Goal: Task Accomplishment & Management: Use online tool/utility

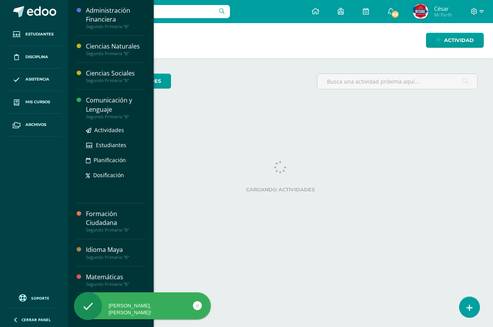
click at [105, 108] on div "Comunicación y Lenguaje" at bounding box center [115, 105] width 58 height 18
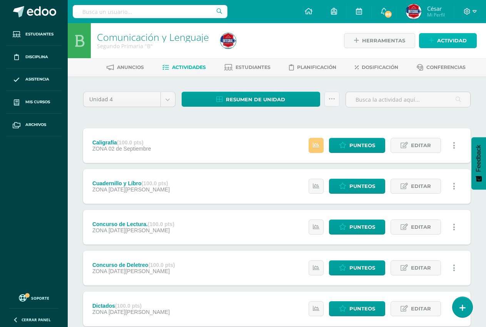
click at [467, 37] on link "Actividad" at bounding box center [448, 40] width 58 height 15
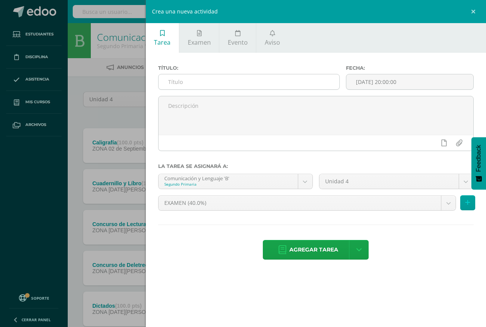
click at [208, 75] on input "text" at bounding box center [249, 81] width 181 height 15
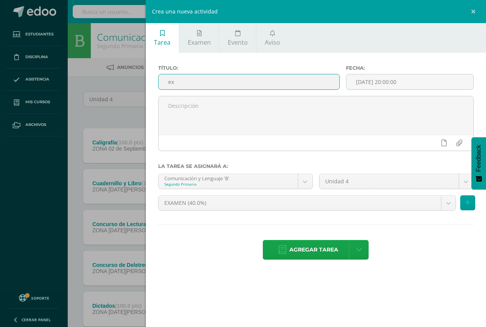
type input "e"
type input "EXAMEN"
click at [308, 248] on span "Agregar tarea" at bounding box center [313, 249] width 49 height 19
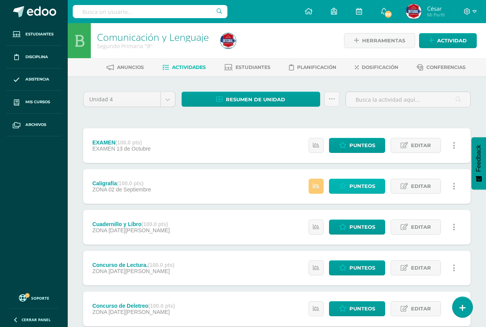
click at [363, 185] on span "Punteos" at bounding box center [362, 186] width 26 height 14
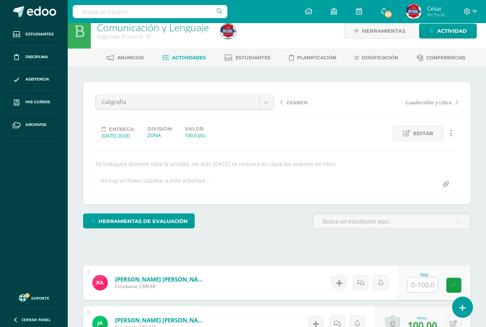
scroll to position [125, 0]
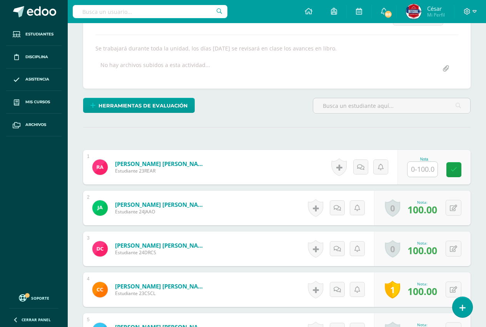
click at [419, 175] on input "text" at bounding box center [423, 169] width 30 height 15
type input "60"
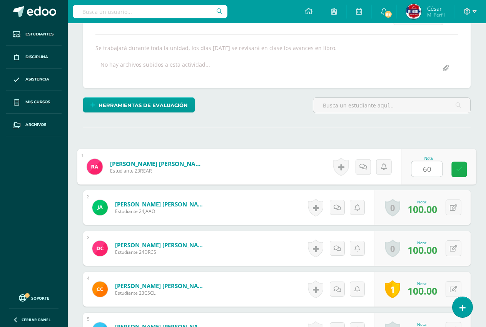
click at [462, 171] on icon at bounding box center [459, 169] width 7 height 7
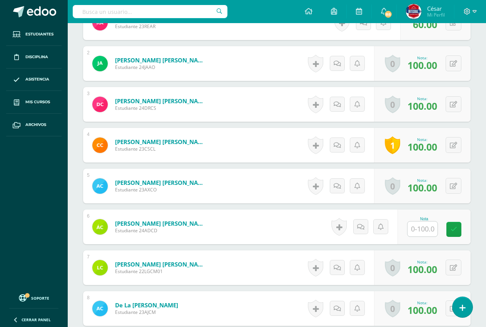
scroll to position [279, 0]
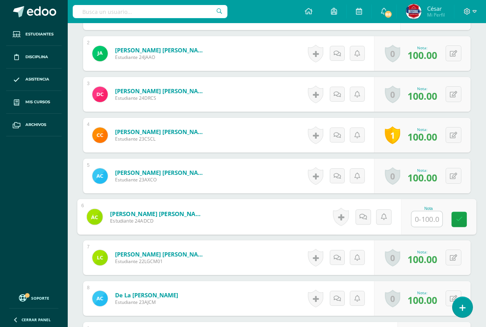
click at [420, 221] on input "text" at bounding box center [426, 218] width 31 height 15
type input "80"
click at [461, 222] on icon at bounding box center [459, 219] width 7 height 7
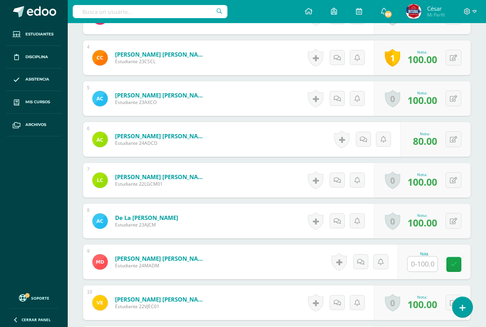
scroll to position [433, 0]
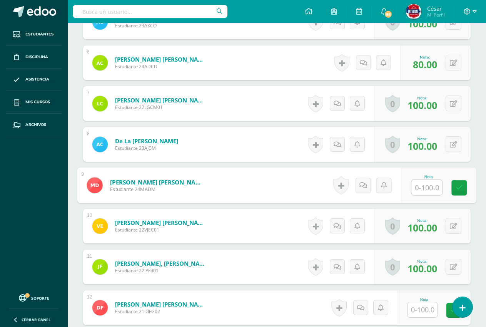
click at [416, 190] on input "text" at bounding box center [426, 187] width 31 height 15
type input "70"
click at [459, 184] on icon at bounding box center [459, 187] width 7 height 7
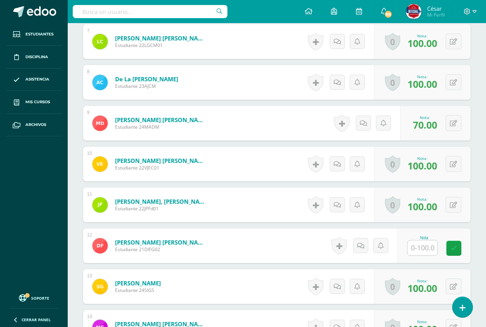
scroll to position [510, 0]
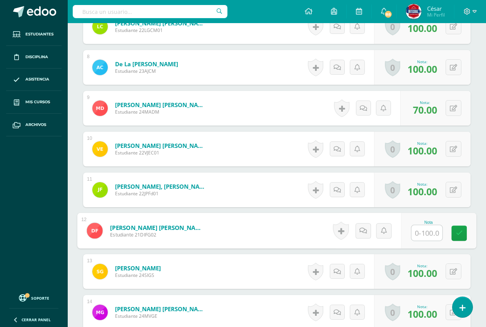
click at [429, 232] on input "text" at bounding box center [426, 232] width 31 height 15
type input "80"
click at [458, 232] on icon at bounding box center [459, 233] width 7 height 7
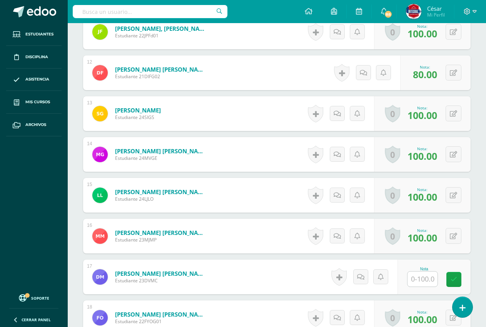
scroll to position [818, 0]
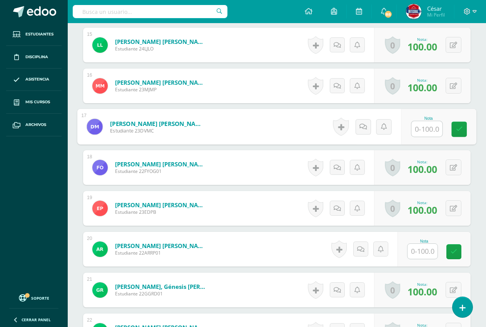
click at [421, 129] on input "text" at bounding box center [426, 128] width 31 height 15
type input "50"
click at [431, 239] on div "Nota" at bounding box center [424, 241] width 34 height 4
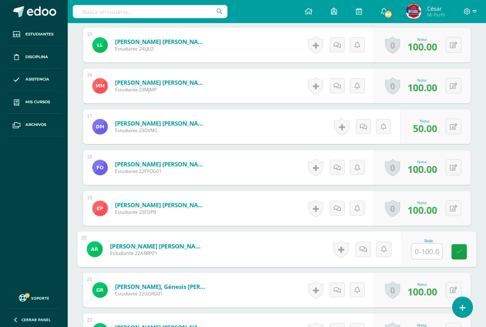
click at [430, 247] on input "text" at bounding box center [426, 251] width 31 height 15
type input "7"
type input "60"
click at [460, 246] on link at bounding box center [458, 251] width 15 height 15
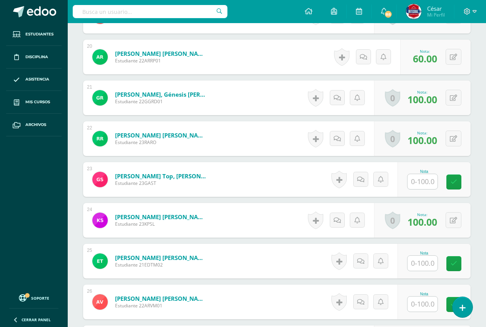
scroll to position [1011, 0]
click at [422, 179] on input "text" at bounding box center [423, 181] width 30 height 15
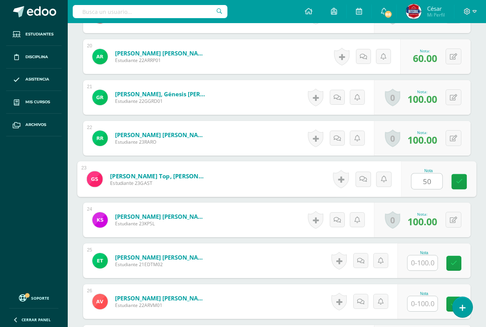
type input "5"
click at [459, 185] on link at bounding box center [458, 181] width 15 height 15
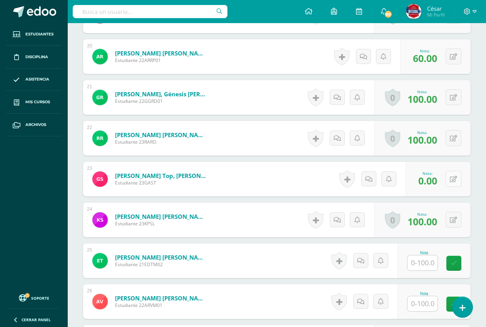
click at [455, 179] on icon at bounding box center [453, 179] width 7 height 7
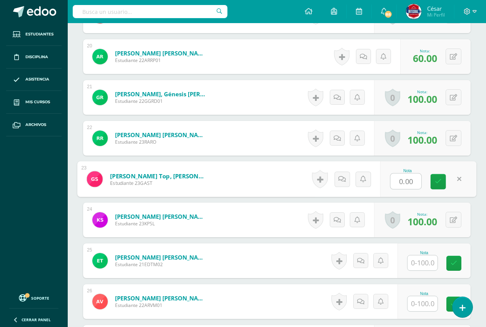
click at [394, 182] on input "0.00" at bounding box center [406, 181] width 31 height 15
type input "10.00"
click at [439, 179] on icon at bounding box center [438, 181] width 7 height 7
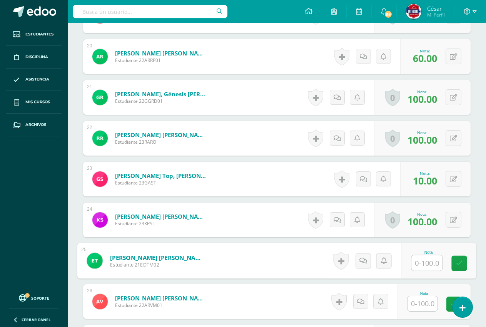
click at [423, 266] on input "text" at bounding box center [426, 262] width 31 height 15
type input "7"
type input "50"
click at [455, 256] on link at bounding box center [458, 263] width 15 height 15
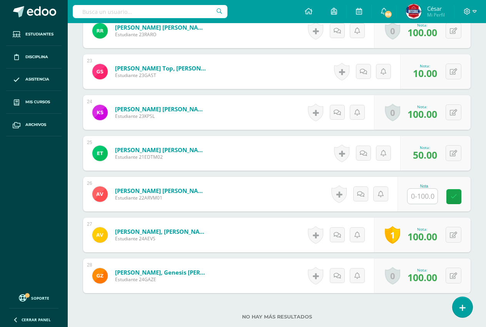
scroll to position [1126, 0]
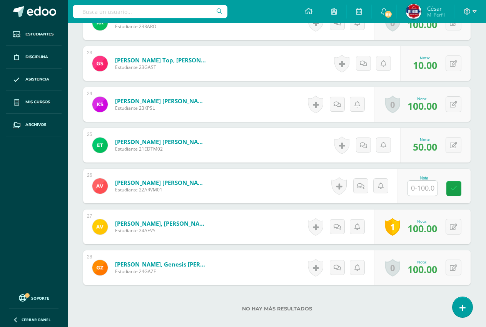
click at [422, 191] on input "text" at bounding box center [423, 187] width 30 height 15
type input "50"
click at [462, 185] on icon at bounding box center [459, 188] width 7 height 7
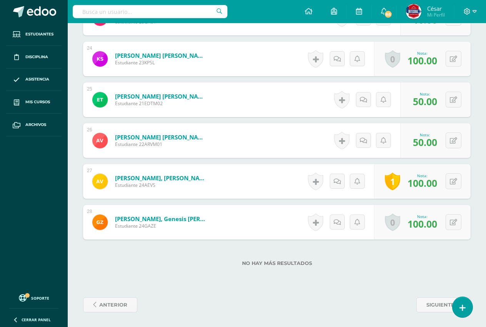
scroll to position [1172, 0]
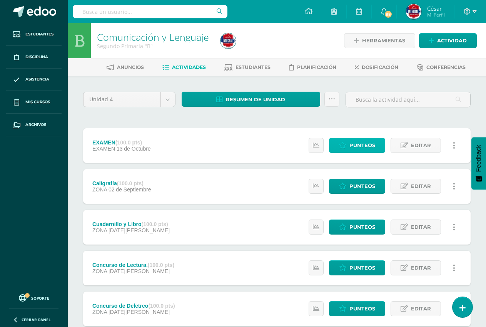
click at [342, 146] on icon at bounding box center [342, 145] width 7 height 7
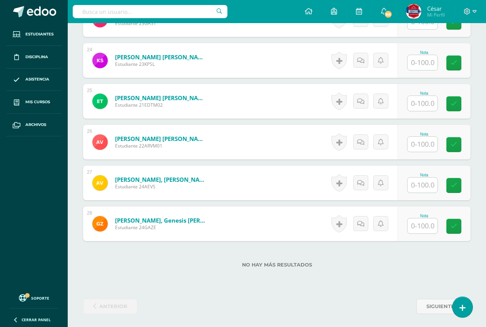
scroll to position [1165, 0]
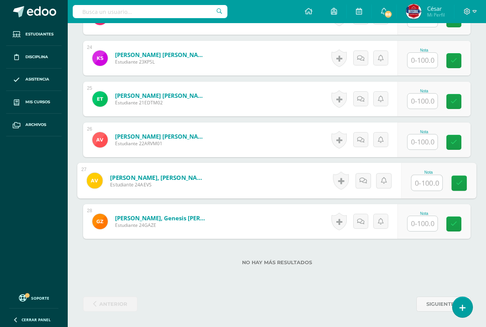
click at [429, 180] on input "text" at bounding box center [426, 182] width 31 height 15
type input "95"
click at [466, 181] on link at bounding box center [458, 182] width 15 height 15
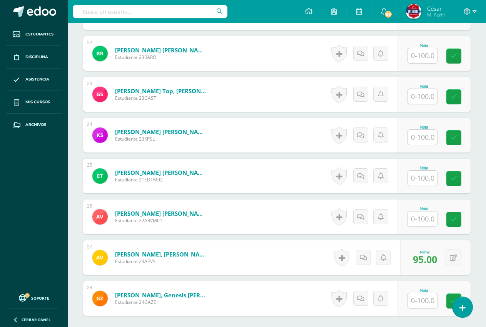
scroll to position [1049, 0]
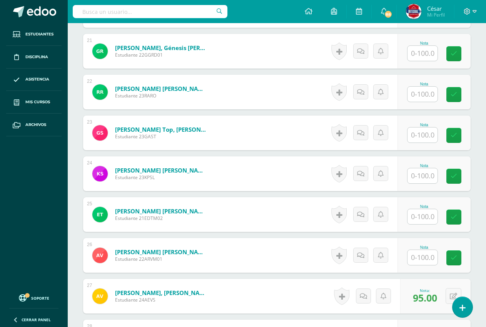
click at [418, 55] on input "text" at bounding box center [423, 53] width 30 height 15
type input "88"
click at [458, 53] on icon at bounding box center [459, 53] width 7 height 7
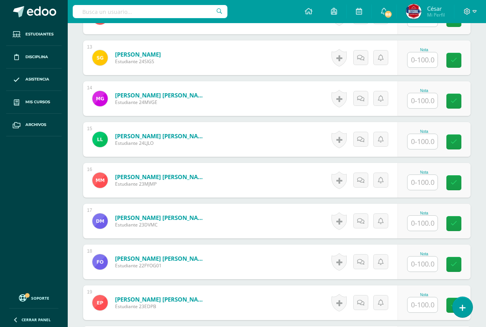
scroll to position [703, 0]
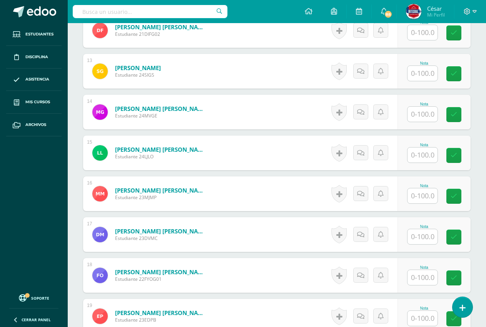
click at [428, 115] on input "text" at bounding box center [423, 114] width 30 height 15
type input "60"
click at [463, 117] on link at bounding box center [458, 114] width 15 height 15
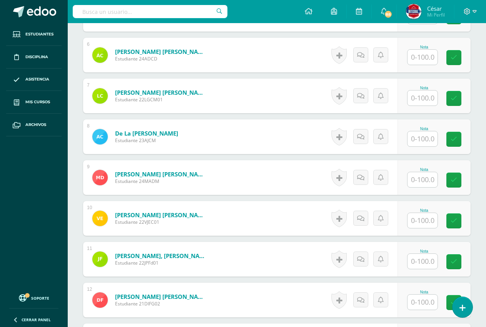
scroll to position [164, 0]
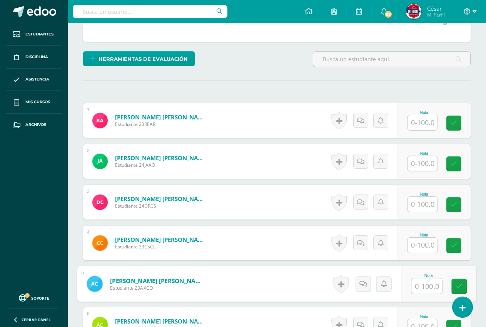
click at [428, 284] on input "text" at bounding box center [426, 285] width 31 height 15
type input "74"
click at [456, 285] on icon at bounding box center [459, 286] width 7 height 7
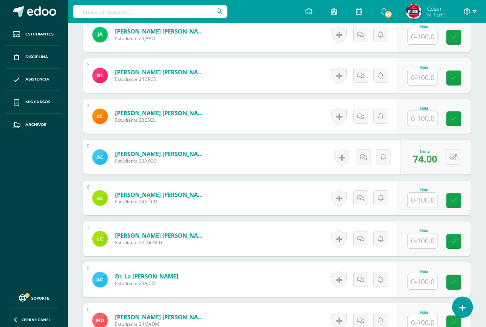
scroll to position [280, 0]
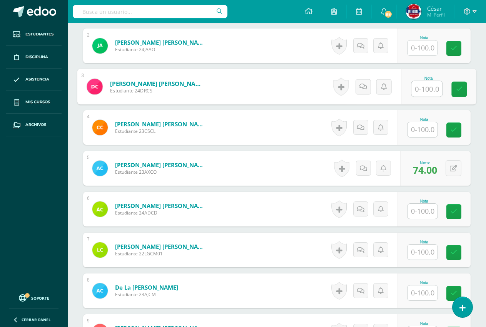
click at [423, 90] on input "text" at bounding box center [426, 88] width 31 height 15
type input "85"
click at [462, 93] on link at bounding box center [458, 89] width 15 height 15
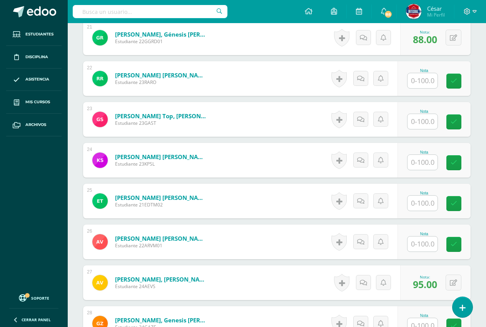
scroll to position [1049, 0]
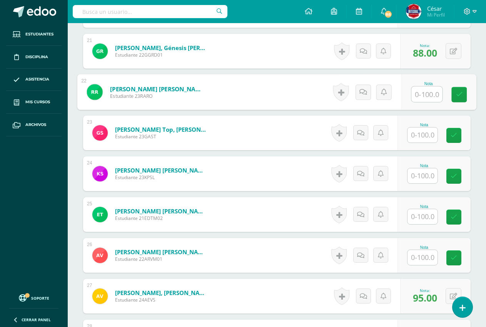
click at [424, 92] on input "text" at bounding box center [426, 94] width 31 height 15
type input "50"
click at [461, 92] on icon at bounding box center [459, 94] width 7 height 7
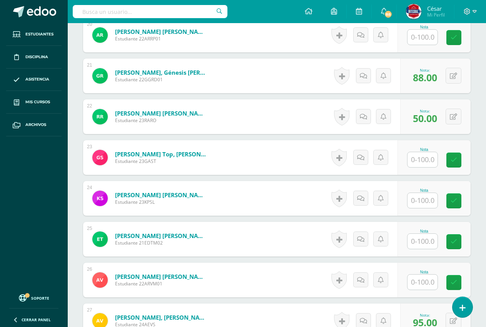
scroll to position [1011, 0]
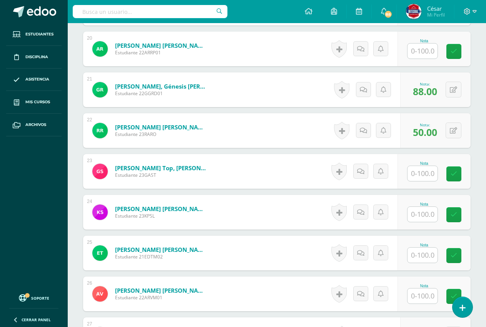
click at [422, 211] on input "text" at bounding box center [423, 214] width 30 height 15
type input "60"
click at [462, 215] on icon at bounding box center [459, 214] width 7 height 7
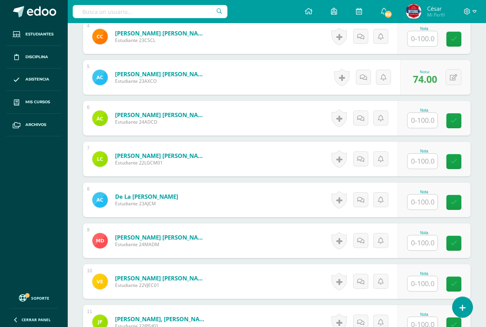
scroll to position [357, 0]
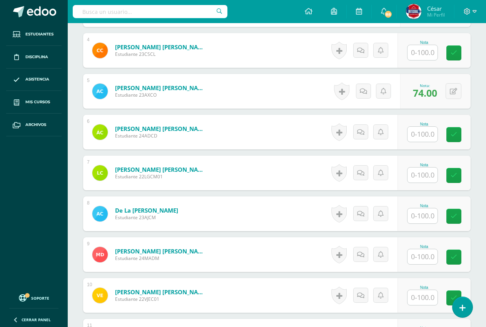
click at [430, 132] on input "text" at bounding box center [423, 134] width 30 height 15
type input "3"
type input "91"
click at [459, 135] on icon at bounding box center [459, 134] width 7 height 7
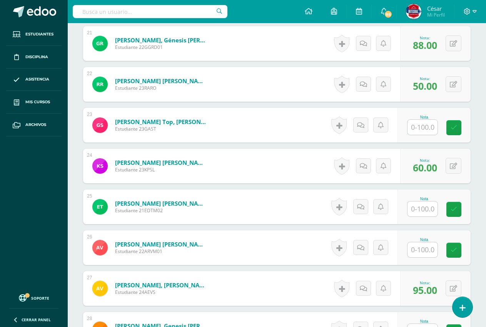
scroll to position [1165, 0]
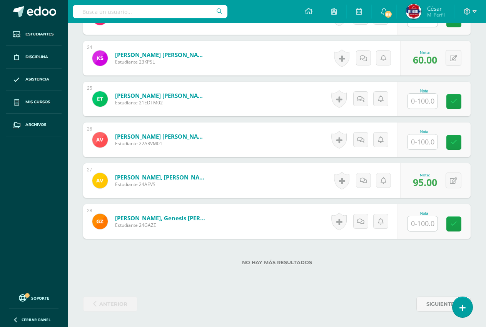
click at [426, 142] on input "text" at bounding box center [423, 141] width 30 height 15
type input "60"
click at [460, 137] on link at bounding box center [458, 142] width 15 height 15
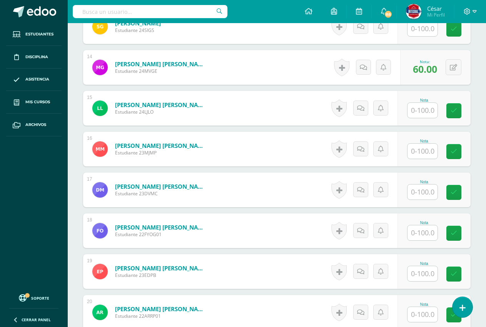
scroll to position [703, 0]
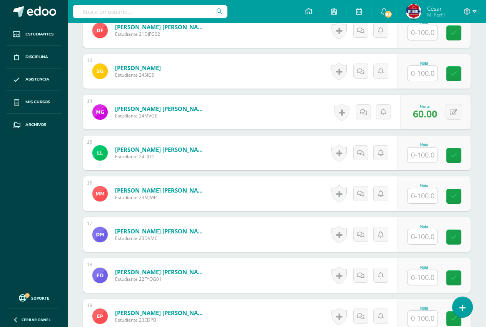
click at [424, 157] on input "text" at bounding box center [423, 154] width 30 height 15
type input "77"
click at [455, 156] on link at bounding box center [458, 155] width 15 height 15
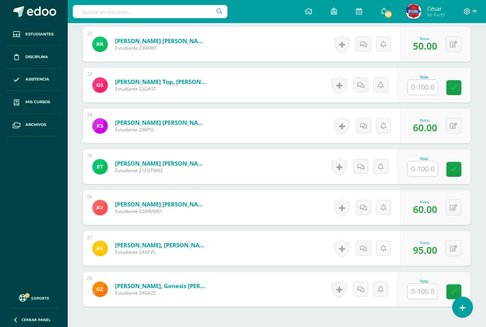
scroll to position [1126, 0]
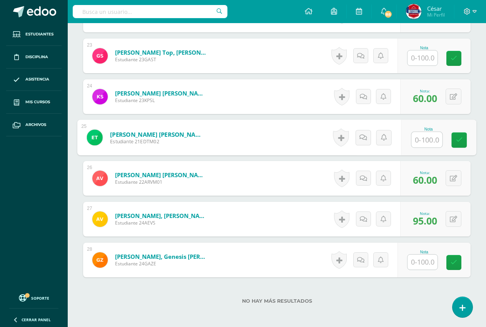
click at [424, 143] on input "text" at bounding box center [426, 139] width 31 height 15
type input "68"
click at [455, 139] on link at bounding box center [458, 139] width 15 height 15
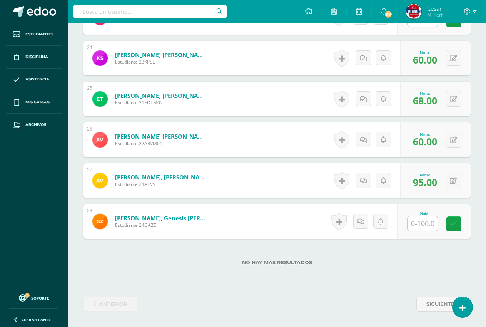
click at [425, 224] on input "text" at bounding box center [423, 223] width 30 height 15
type input "75"
click at [460, 221] on icon at bounding box center [459, 224] width 7 height 7
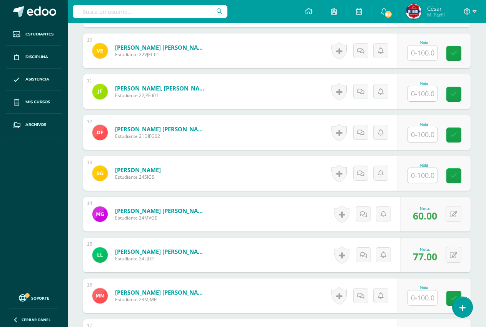
scroll to position [588, 0]
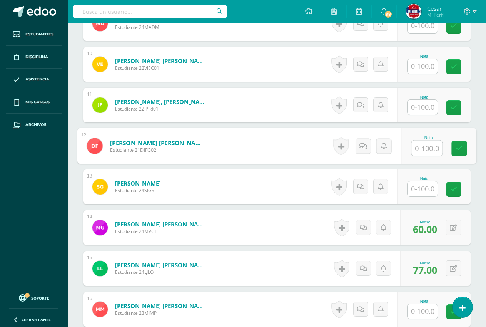
click at [420, 147] on input "text" at bounding box center [426, 147] width 31 height 15
type input "86"
click at [463, 145] on link at bounding box center [458, 148] width 15 height 15
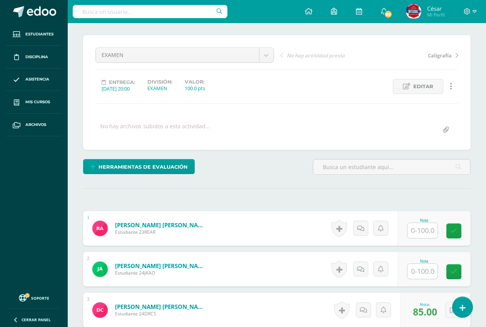
scroll to position [87, 0]
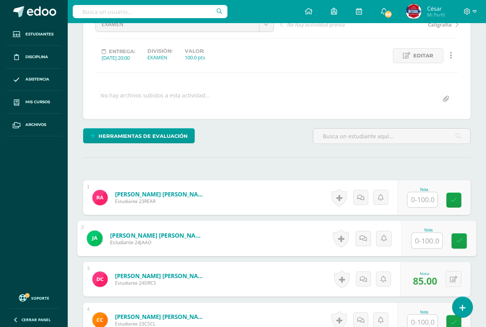
click at [422, 242] on input "text" at bounding box center [426, 240] width 31 height 15
type input "84"
click at [463, 242] on link at bounding box center [458, 240] width 15 height 15
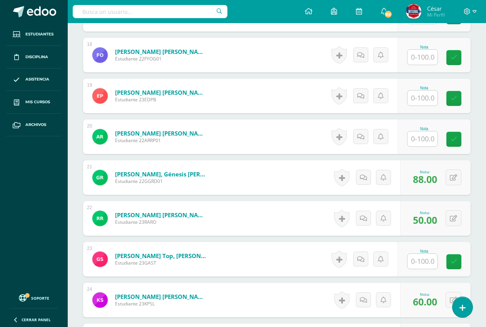
scroll to position [934, 0]
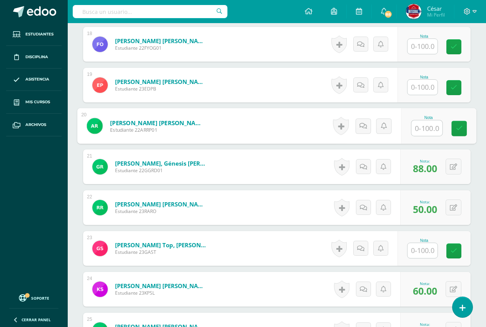
click at [434, 128] on input "text" at bounding box center [426, 127] width 31 height 15
type input "80"
click at [459, 132] on icon at bounding box center [459, 128] width 7 height 7
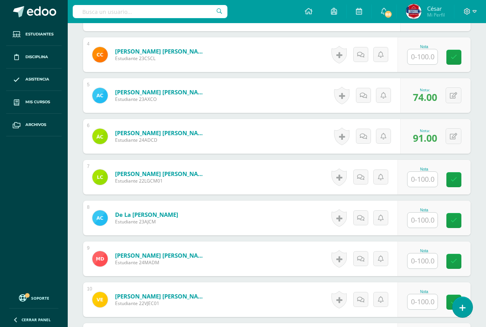
scroll to position [357, 0]
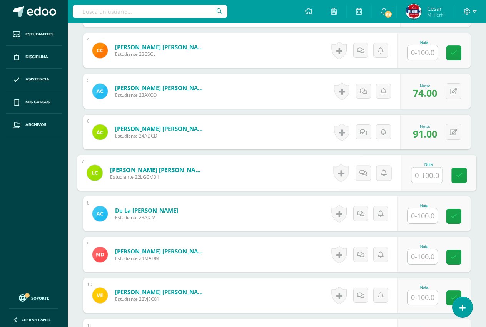
click at [419, 174] on input "text" at bounding box center [426, 174] width 31 height 15
type input "94"
click at [457, 181] on link at bounding box center [458, 175] width 15 height 15
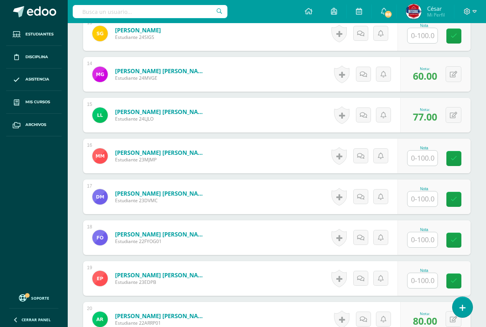
scroll to position [742, 0]
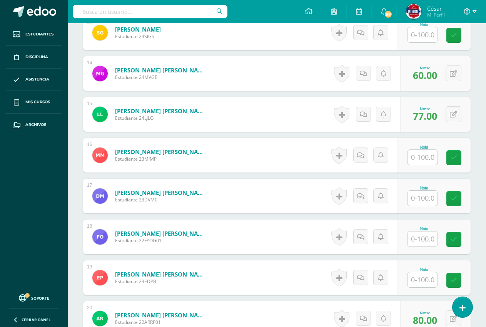
click at [429, 282] on input "text" at bounding box center [423, 279] width 30 height 15
type input "70"
click at [462, 280] on icon at bounding box center [459, 280] width 7 height 7
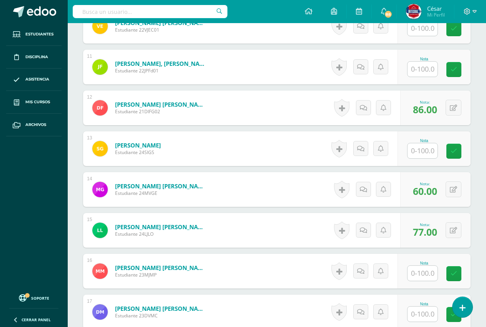
scroll to position [588, 0]
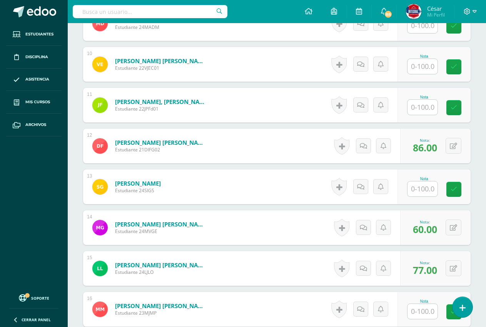
click at [419, 109] on input "text" at bounding box center [423, 107] width 30 height 15
type input "100"
click at [458, 109] on icon at bounding box center [459, 107] width 7 height 7
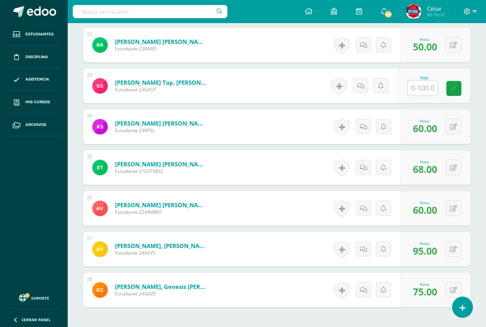
scroll to position [1088, 0]
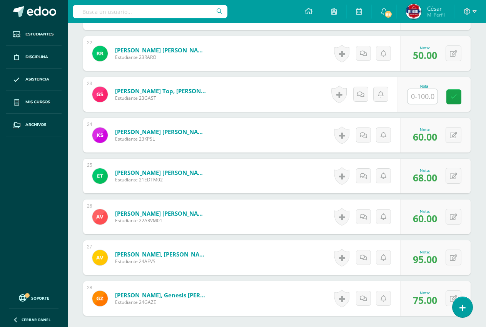
click at [436, 100] on input "text" at bounding box center [423, 96] width 30 height 15
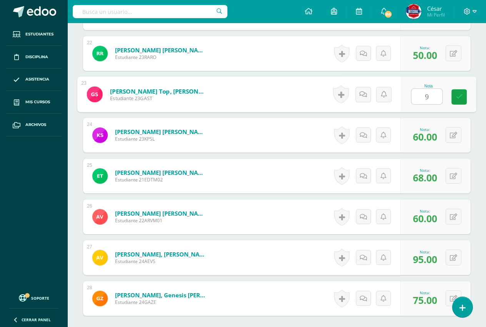
type input "92"
click at [454, 96] on link at bounding box center [458, 96] width 15 height 15
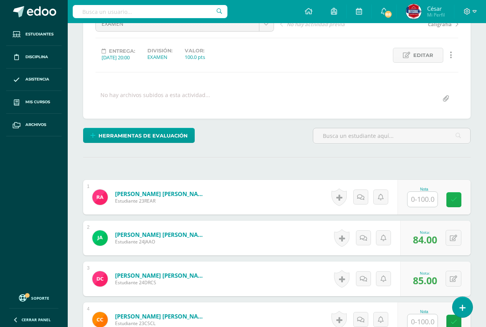
scroll to position [87, 0]
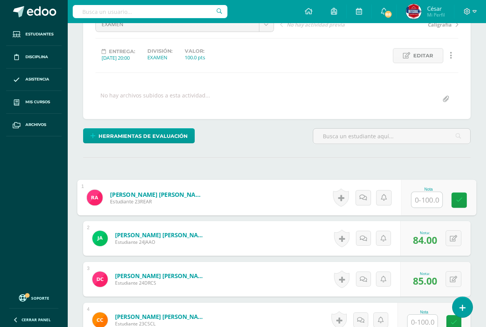
click at [425, 200] on input "text" at bounding box center [426, 199] width 31 height 15
type input "67"
click at [464, 199] on link at bounding box center [458, 199] width 15 height 15
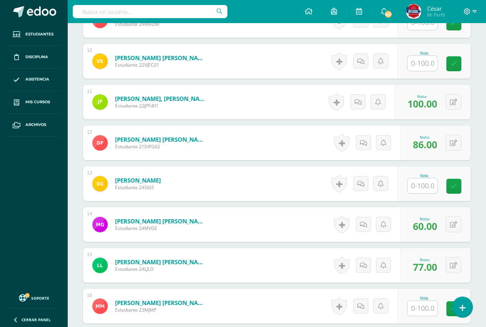
scroll to position [588, 0]
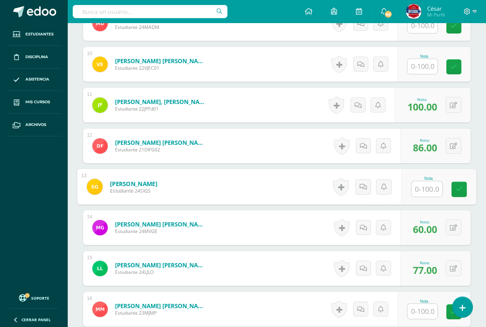
click at [421, 189] on input "text" at bounding box center [426, 188] width 31 height 15
type input "89"
click at [460, 188] on icon at bounding box center [459, 189] width 7 height 7
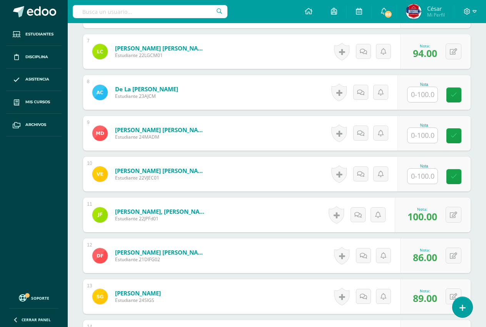
scroll to position [472, 0]
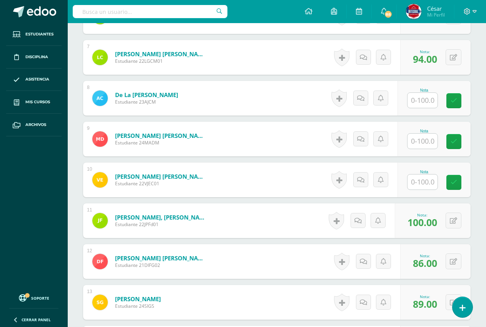
click at [418, 142] on input "text" at bounding box center [423, 141] width 30 height 15
type input "87"
click at [460, 141] on icon at bounding box center [459, 141] width 7 height 7
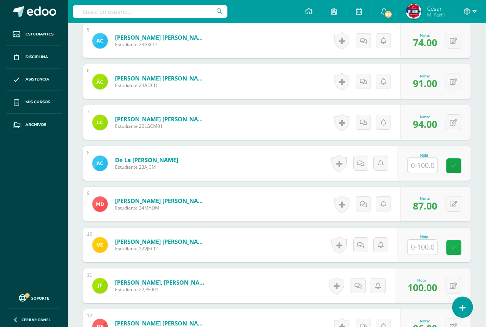
scroll to position [395, 0]
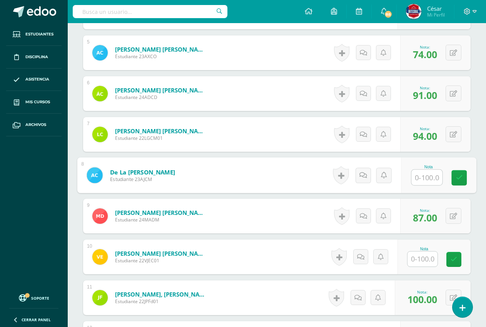
click at [425, 180] on input "text" at bounding box center [426, 177] width 31 height 15
type input "80"
click at [455, 180] on link at bounding box center [458, 177] width 15 height 15
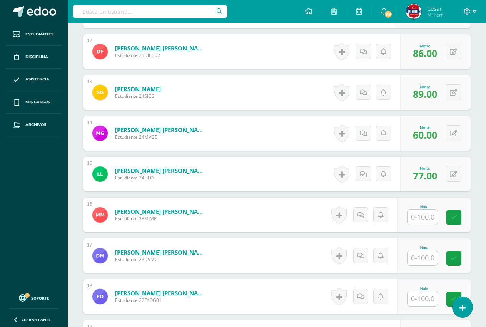
scroll to position [703, 0]
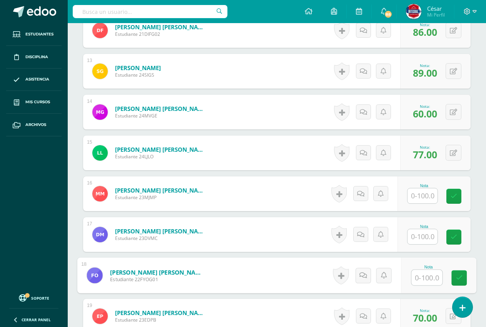
click at [421, 279] on input "text" at bounding box center [426, 277] width 31 height 15
type input "89"
click at [463, 276] on link at bounding box center [458, 277] width 15 height 15
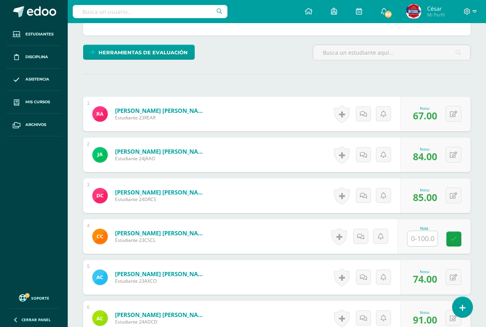
scroll to position [280, 0]
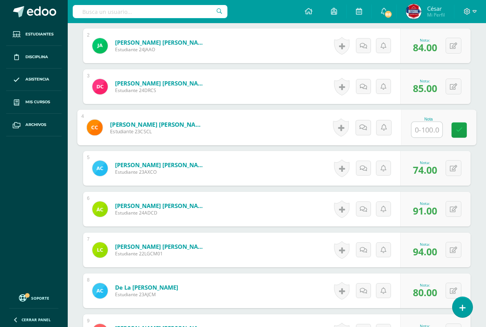
click at [429, 132] on input "text" at bounding box center [426, 129] width 31 height 15
type input "92"
click at [464, 130] on link at bounding box center [458, 129] width 15 height 15
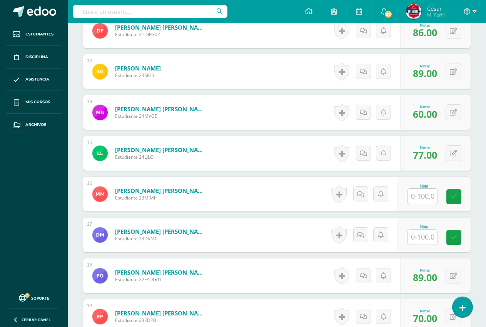
scroll to position [703, 0]
click at [426, 238] on input "text" at bounding box center [423, 236] width 30 height 15
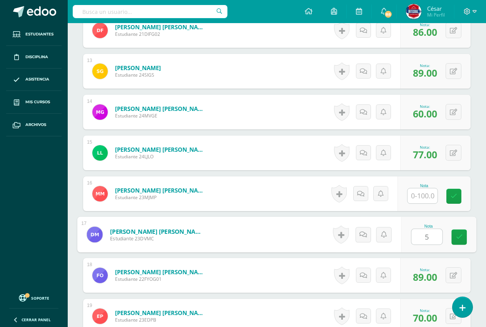
type input "50"
click at [458, 234] on icon at bounding box center [459, 237] width 7 height 7
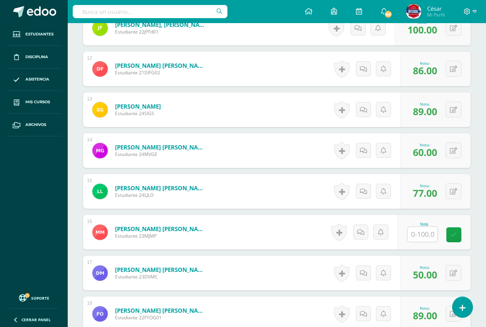
click at [426, 235] on input "text" at bounding box center [423, 234] width 30 height 15
type input "84"
click at [454, 229] on link at bounding box center [458, 234] width 15 height 15
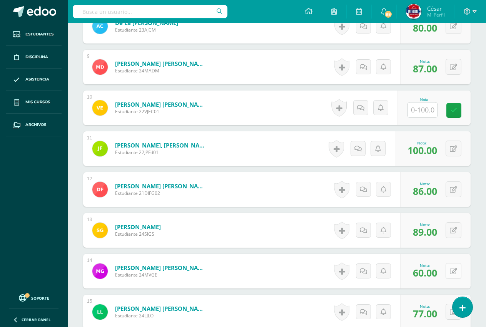
scroll to position [511, 0]
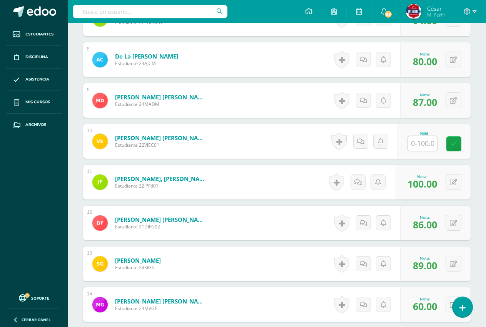
click at [423, 142] on input "text" at bounding box center [423, 143] width 30 height 15
type input "72"
click at [456, 143] on icon at bounding box center [459, 143] width 7 height 7
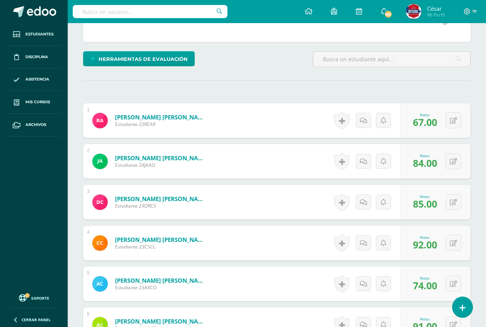
scroll to position [0, 0]
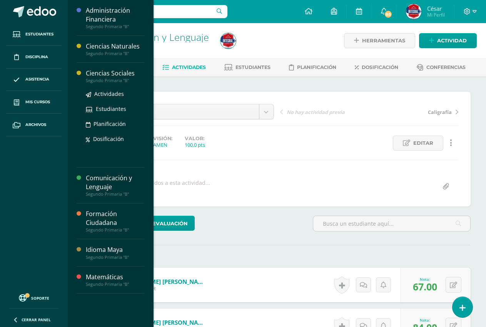
click at [108, 77] on div "Ciencias Sociales" at bounding box center [115, 73] width 58 height 9
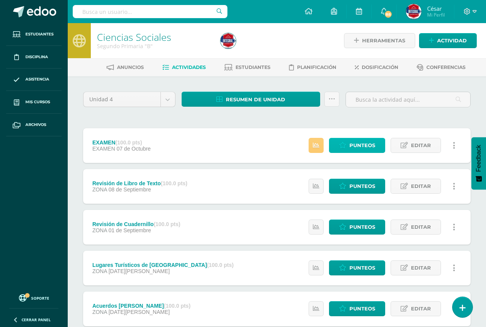
click at [368, 140] on span "Punteos" at bounding box center [362, 145] width 26 height 14
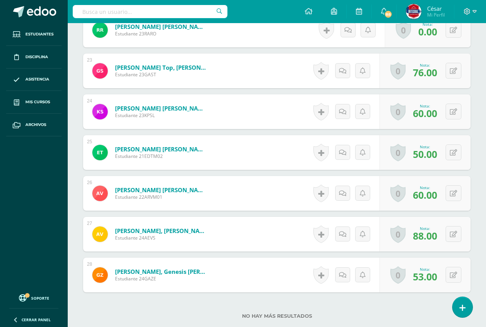
scroll to position [1088, 0]
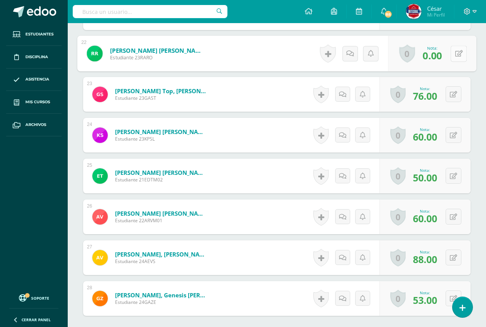
click at [455, 51] on icon at bounding box center [459, 53] width 8 height 7
click at [399, 60] on input "0.00" at bounding box center [406, 55] width 31 height 15
type input "50.00"
click at [437, 55] on icon at bounding box center [438, 56] width 7 height 7
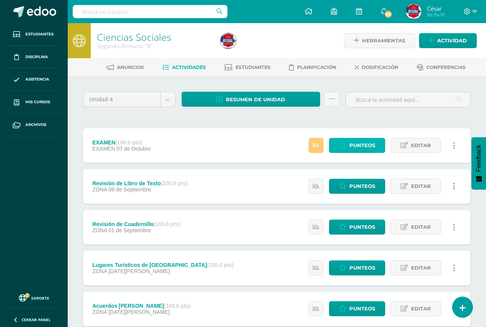
click at [359, 143] on span "Punteos" at bounding box center [362, 145] width 26 height 14
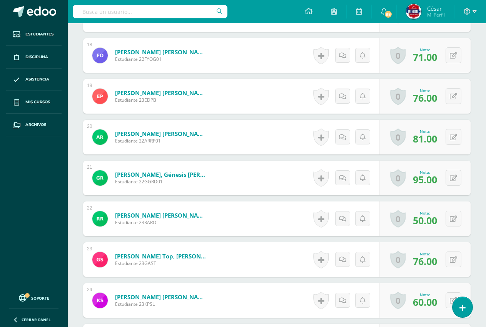
scroll to position [742, 0]
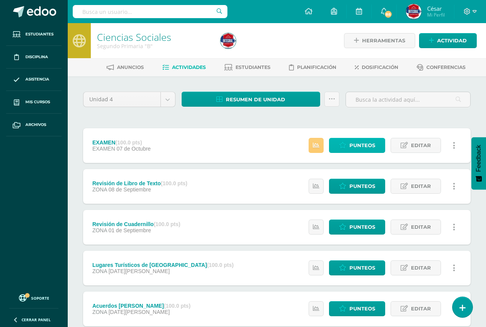
click at [368, 143] on span "Punteos" at bounding box center [362, 145] width 26 height 14
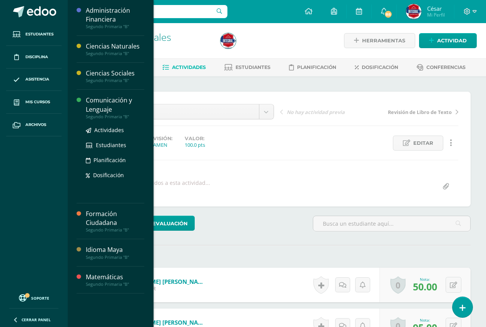
click at [111, 107] on div "Comunicación y Lenguaje" at bounding box center [115, 105] width 58 height 18
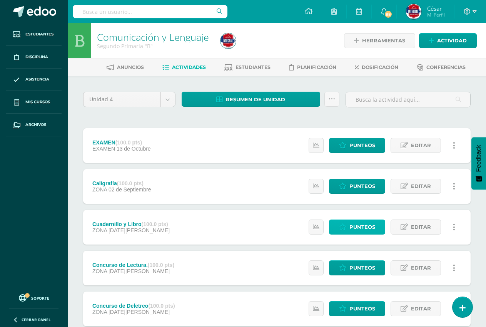
click at [349, 227] on link "Punteos" at bounding box center [357, 226] width 56 height 15
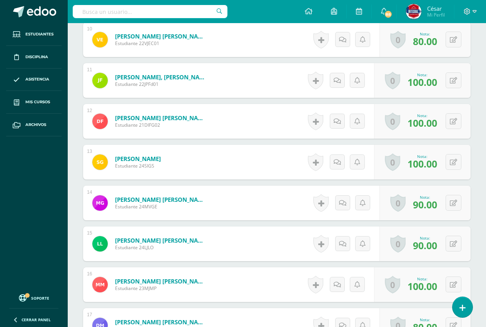
scroll to position [617, 0]
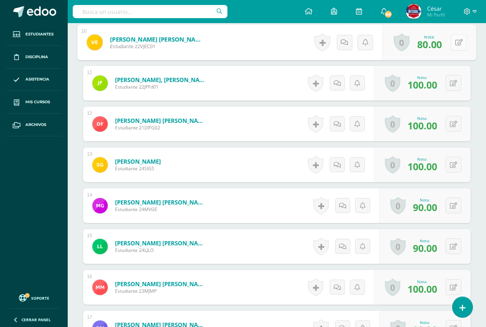
click at [453, 46] on button at bounding box center [459, 42] width 16 height 16
click at [400, 47] on input "80.00" at bounding box center [406, 44] width 31 height 15
type input "90.00"
click at [444, 45] on link at bounding box center [438, 44] width 15 height 15
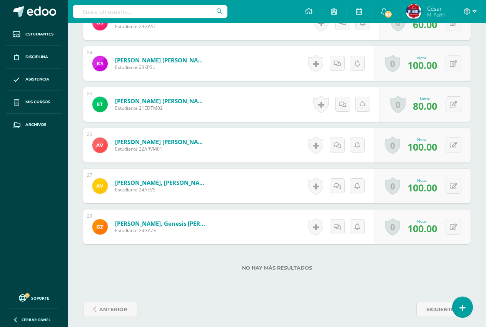
scroll to position [1172, 0]
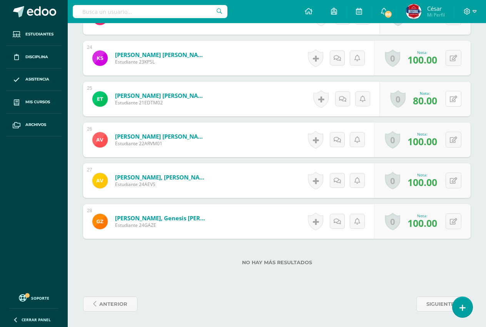
click at [455, 98] on icon at bounding box center [453, 99] width 7 height 7
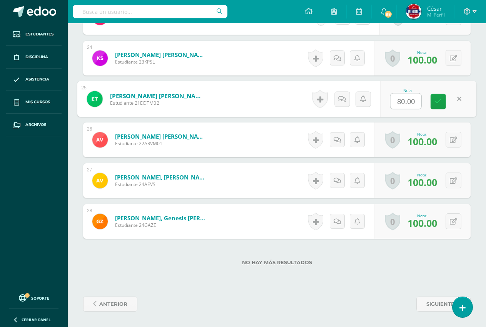
click at [400, 107] on input "80.00" at bounding box center [406, 101] width 31 height 15
type input "90.00"
click at [435, 102] on icon at bounding box center [438, 101] width 7 height 7
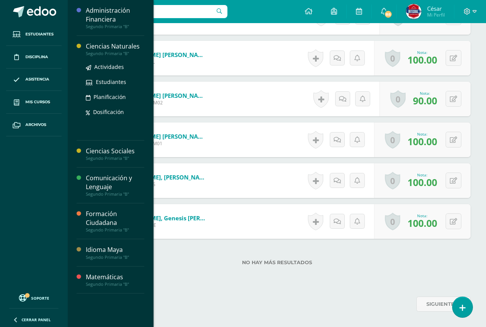
click at [99, 47] on div "Ciencias Naturales" at bounding box center [115, 46] width 58 height 9
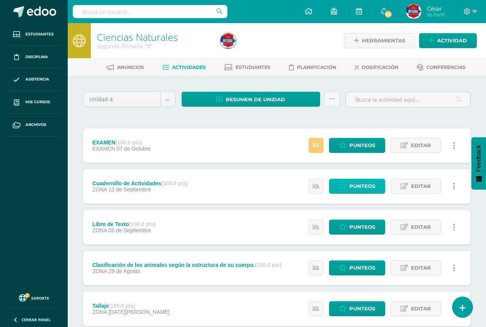
click at [353, 181] on span "Punteos" at bounding box center [362, 186] width 26 height 14
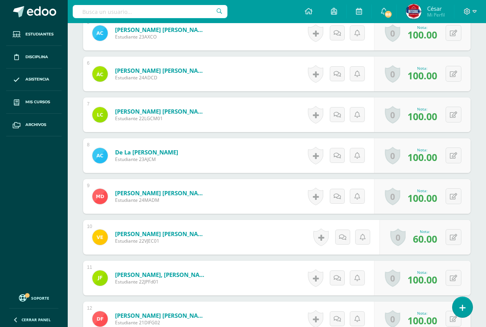
scroll to position [435, 0]
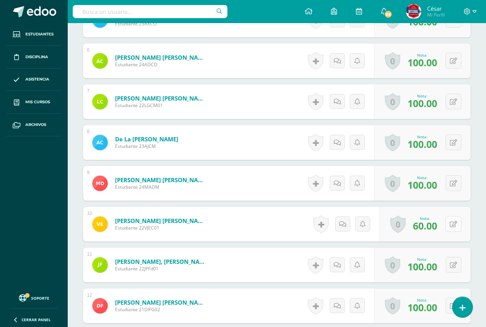
click at [453, 221] on button at bounding box center [454, 224] width 16 height 16
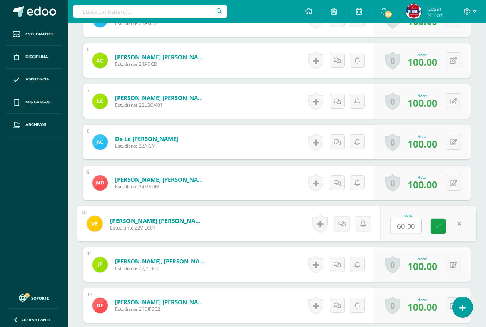
click at [402, 227] on input "60.00" at bounding box center [406, 225] width 31 height 15
type input "90.00"
click at [439, 229] on icon at bounding box center [438, 225] width 7 height 7
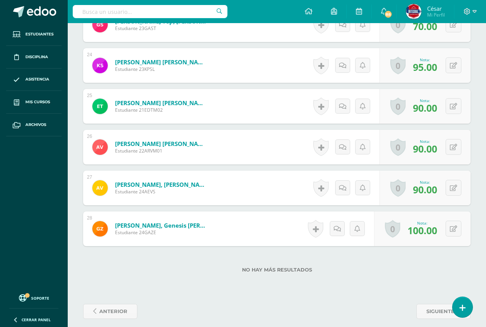
scroll to position [1172, 0]
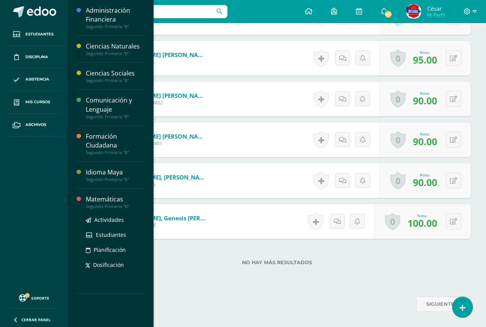
click at [107, 198] on div "Matemáticas" at bounding box center [115, 199] width 58 height 9
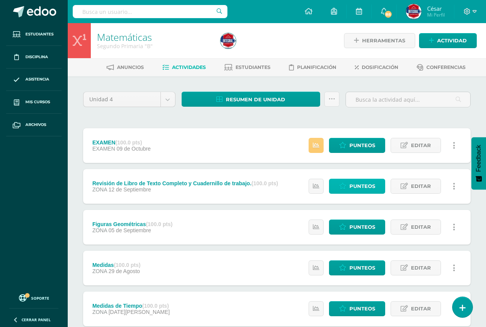
click at [344, 184] on icon at bounding box center [342, 186] width 7 height 7
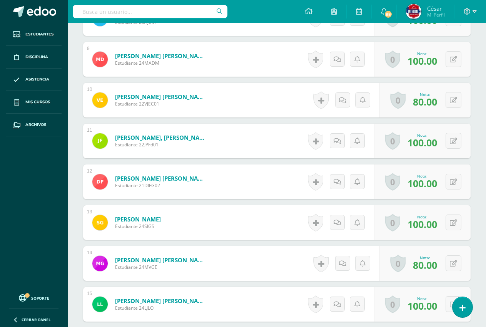
scroll to position [556, 0]
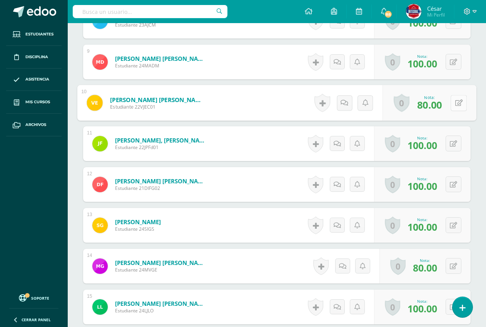
click at [456, 104] on icon at bounding box center [459, 102] width 8 height 7
click at [401, 107] on input "80.00" at bounding box center [406, 104] width 31 height 15
type input "90.00"
click at [440, 105] on icon at bounding box center [438, 105] width 7 height 7
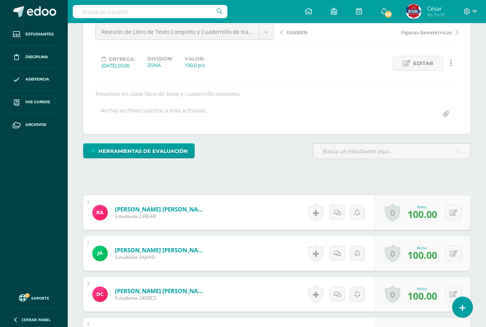
scroll to position [0, 0]
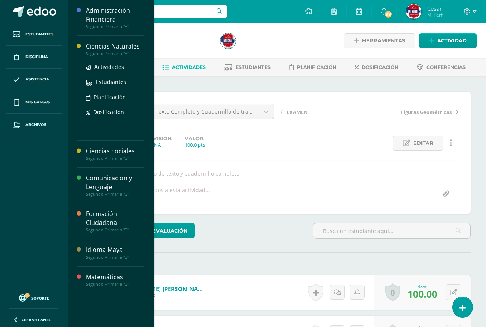
click at [115, 51] on div "Segundo Primaria "B"" at bounding box center [115, 53] width 58 height 5
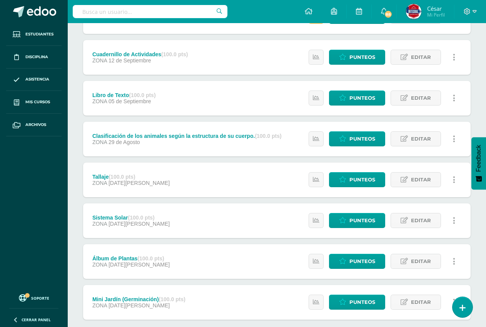
scroll to position [57, 0]
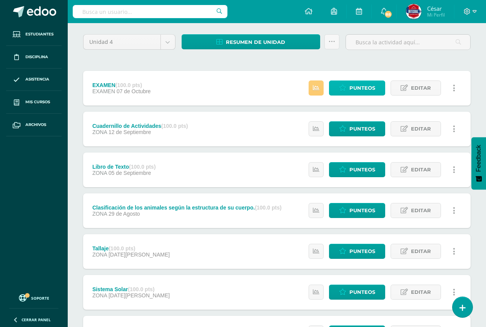
click at [364, 85] on span "Punteos" at bounding box center [362, 88] width 26 height 14
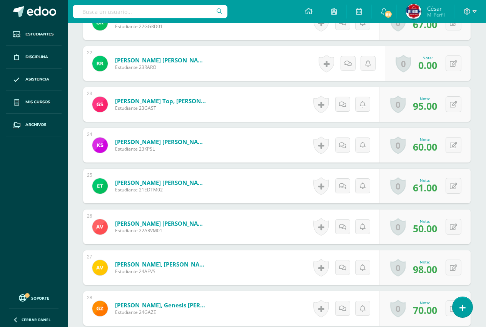
scroll to position [1043, 0]
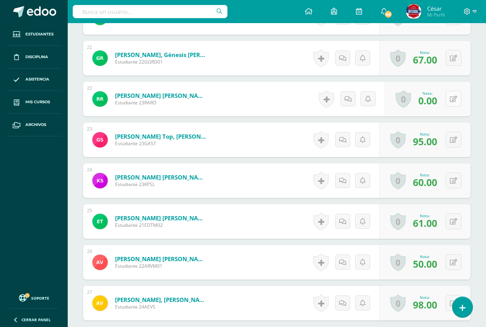
click at [451, 98] on button at bounding box center [454, 99] width 16 height 16
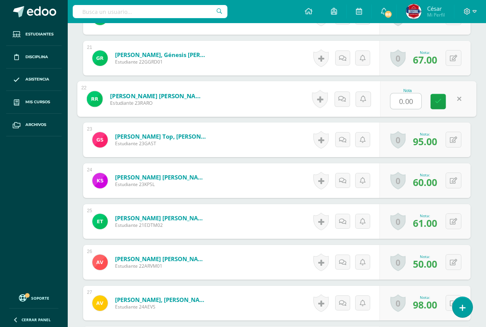
click at [399, 102] on input "0.00" at bounding box center [406, 101] width 31 height 15
click at [401, 102] on input "0.00" at bounding box center [406, 101] width 31 height 15
type input "83.00"
click at [438, 102] on icon at bounding box center [438, 101] width 7 height 7
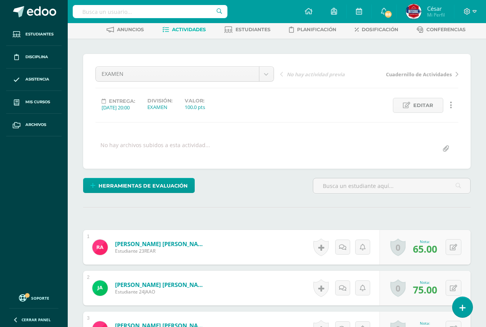
scroll to position [0, 0]
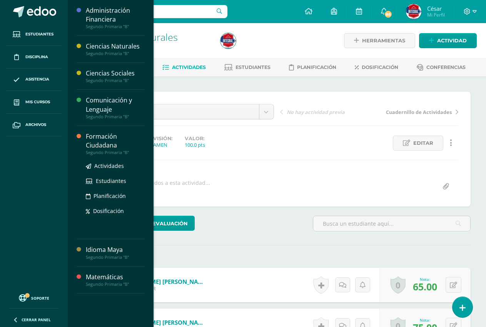
click at [113, 143] on div "Formación Ciudadana" at bounding box center [115, 141] width 58 height 18
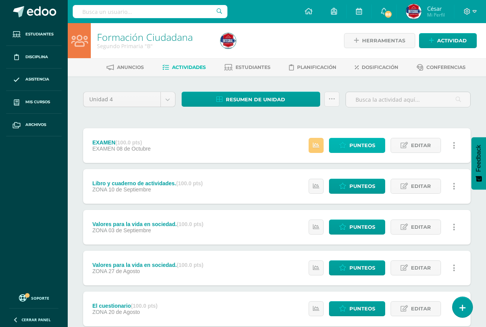
click at [355, 149] on span "Punteos" at bounding box center [362, 145] width 26 height 14
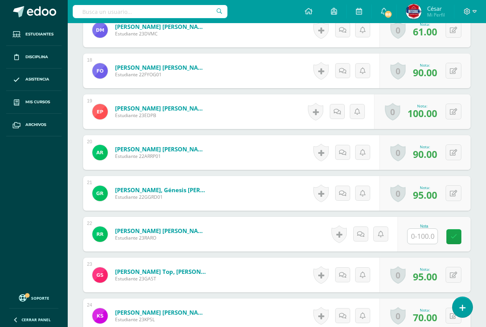
scroll to position [913, 0]
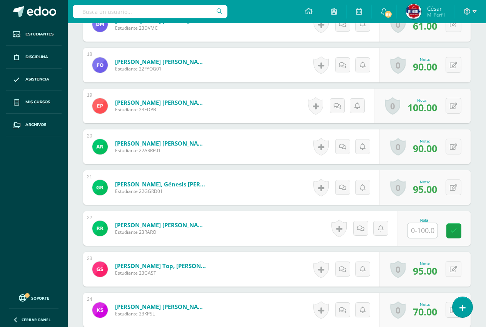
click at [426, 230] on input "text" at bounding box center [423, 230] width 30 height 15
type input "93"
click at [467, 237] on link at bounding box center [458, 230] width 15 height 15
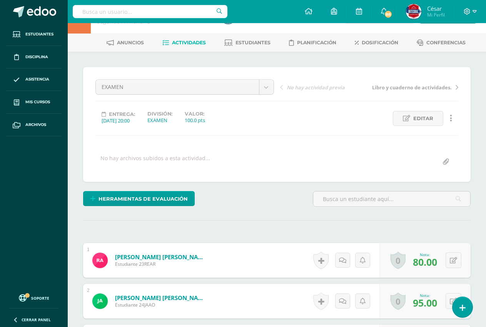
scroll to position [0, 0]
